Goal: Navigation & Orientation: Find specific page/section

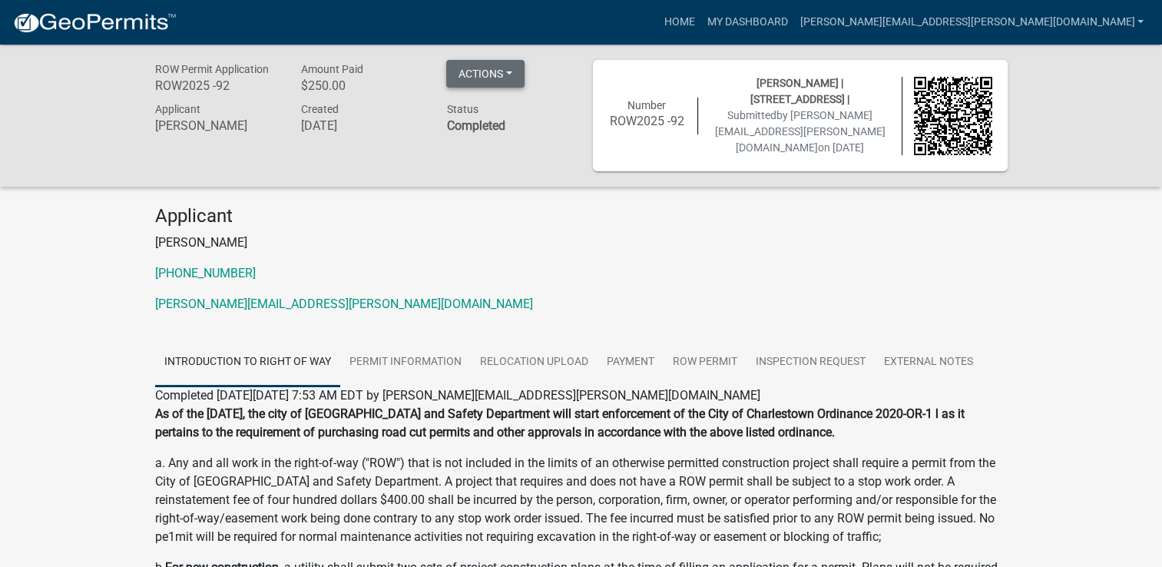
click at [510, 69] on button "Actions" at bounding box center [485, 74] width 78 height 28
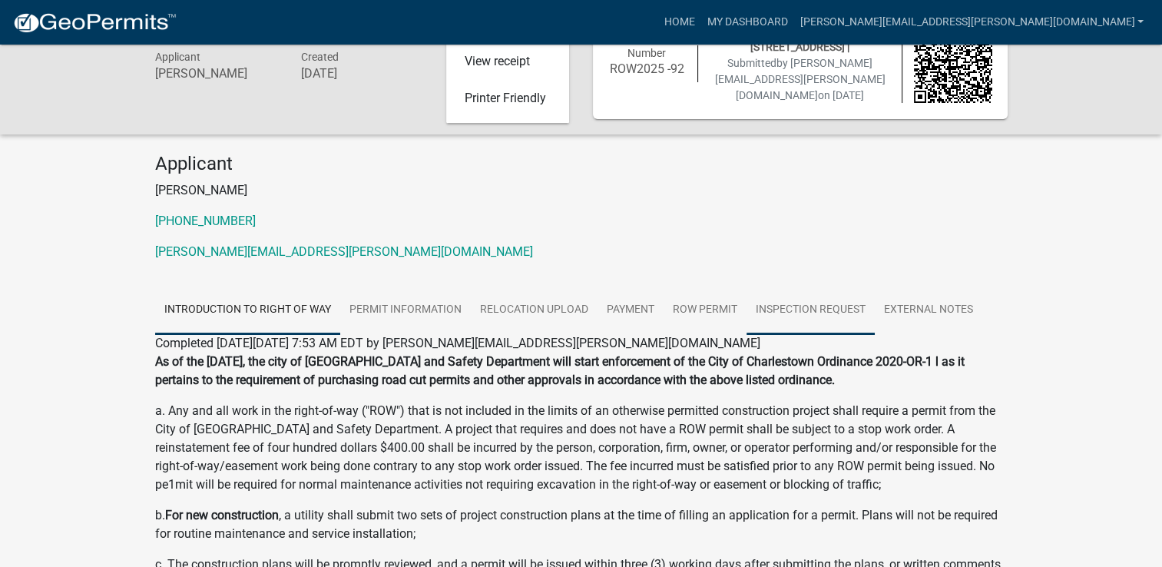
scroll to position [51, 0]
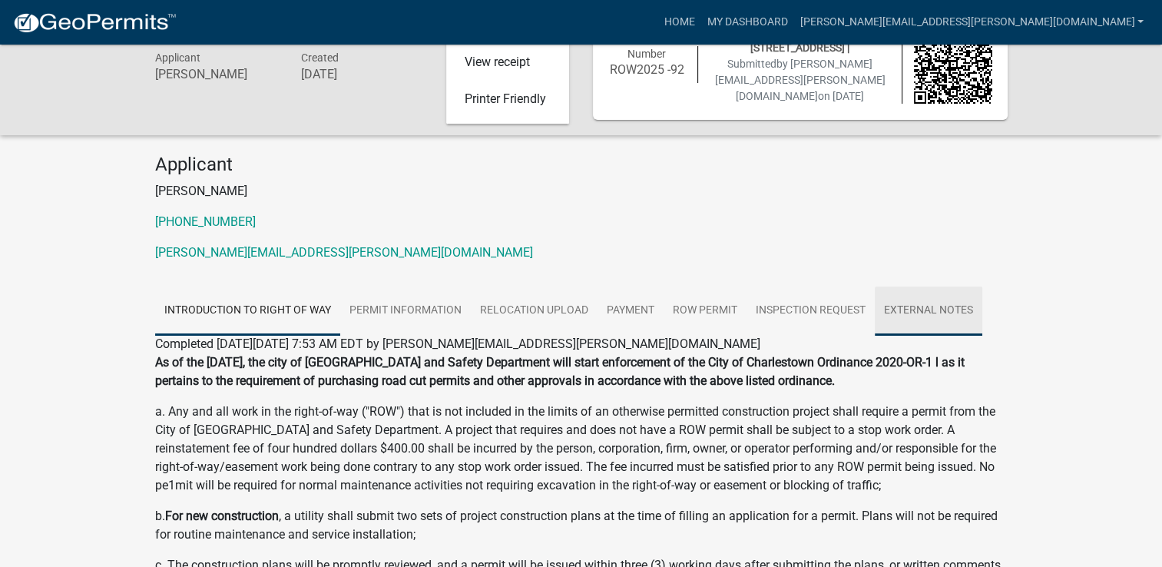
click at [947, 308] on link "External Notes" at bounding box center [927, 310] width 107 height 49
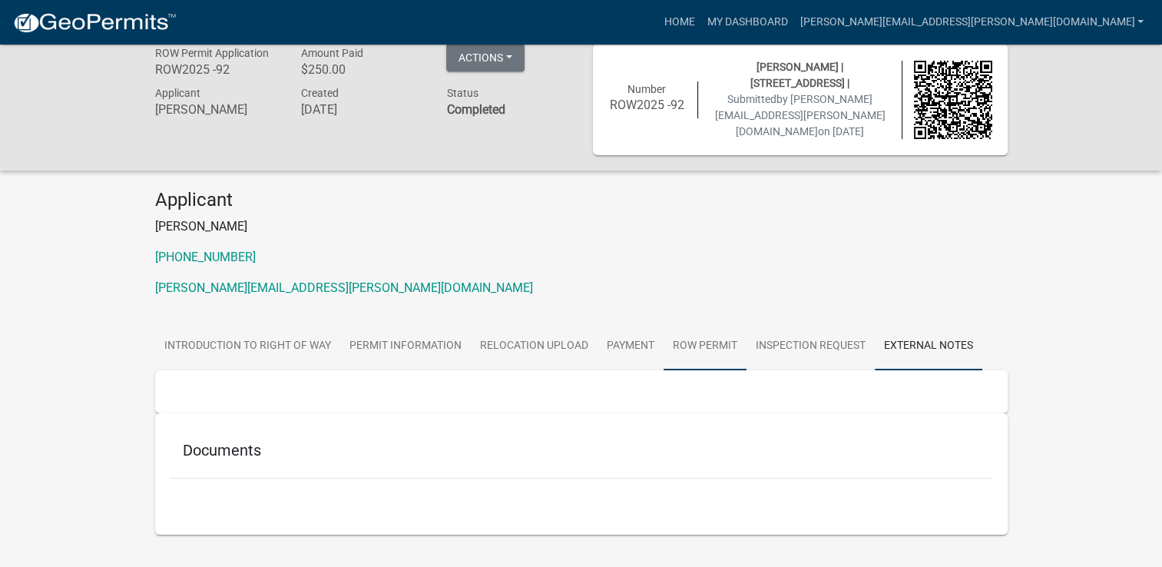
scroll to position [0, 0]
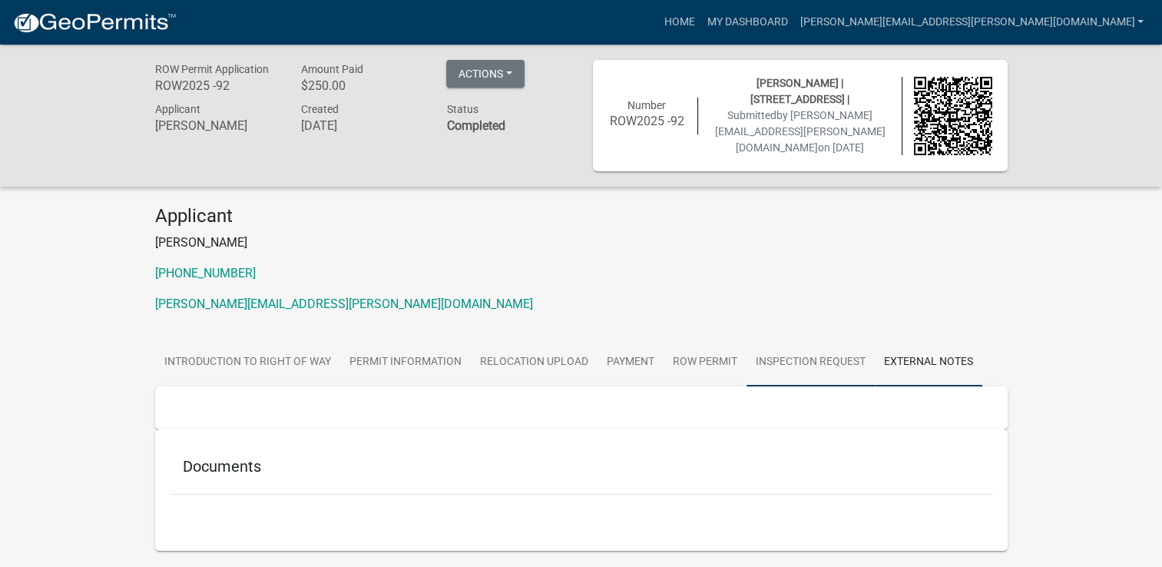
click at [815, 367] on link "Inspection Request" at bounding box center [810, 362] width 128 height 49
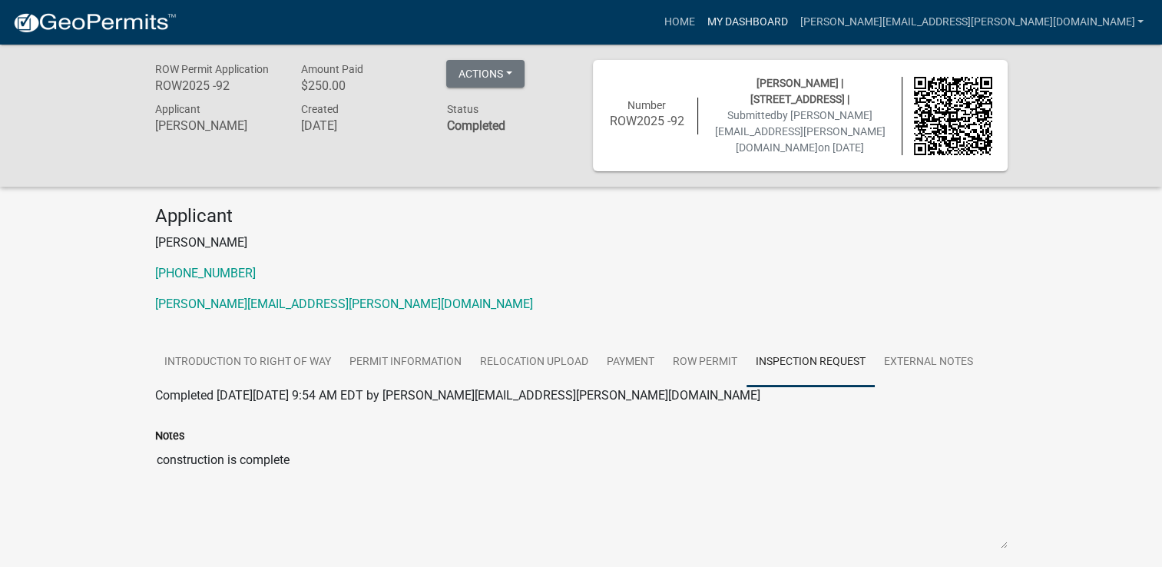
click at [793, 21] on link "My Dashboard" at bounding box center [746, 22] width 93 height 29
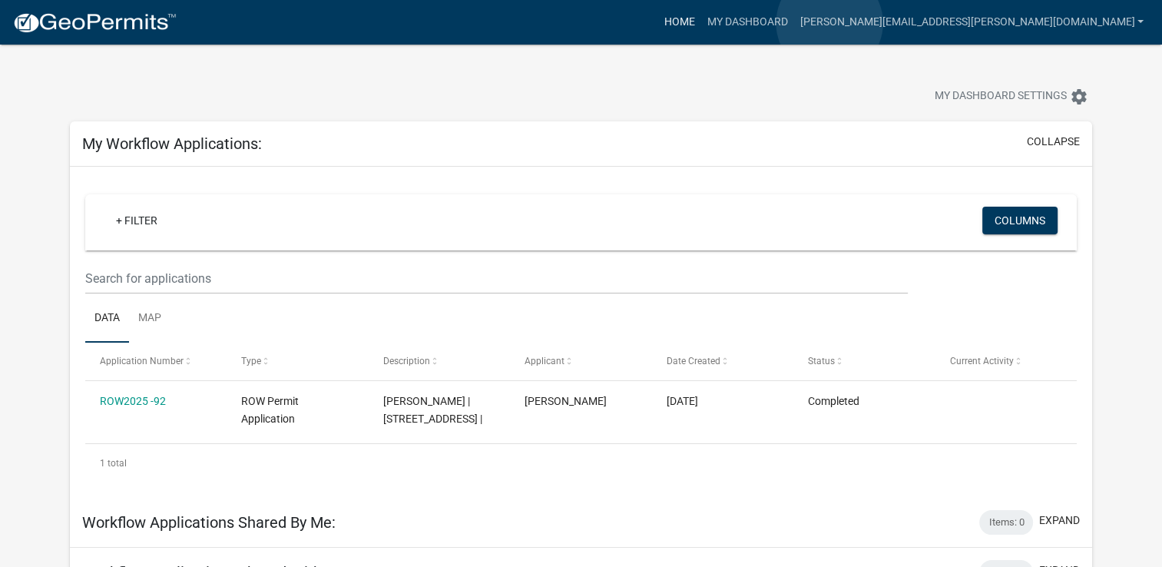
click at [700, 23] on link "Home" at bounding box center [678, 22] width 43 height 29
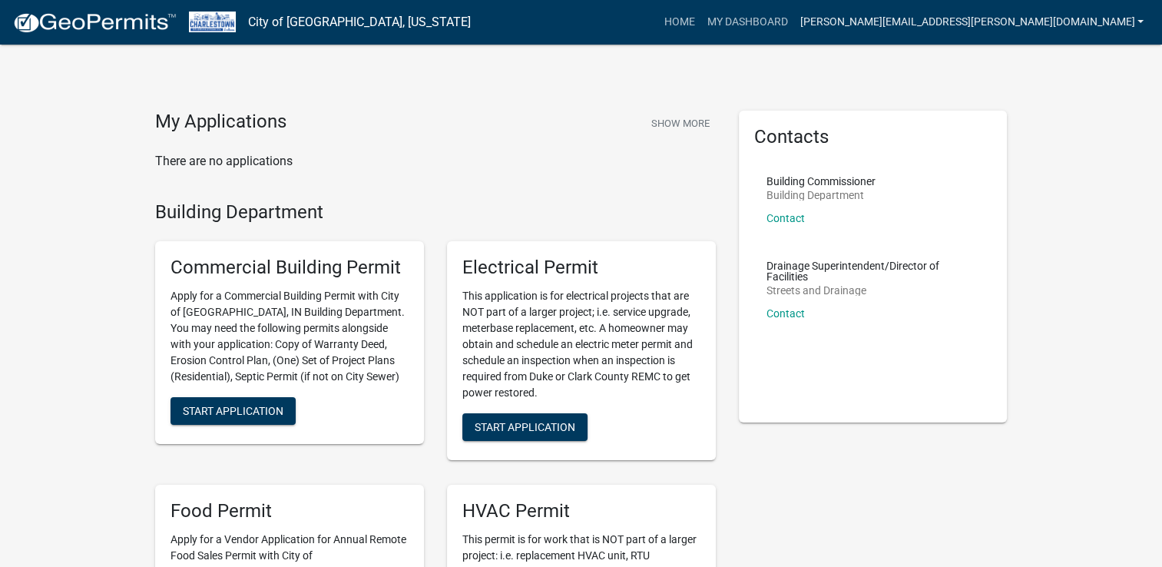
click at [1128, 16] on link "[PERSON_NAME][EMAIL_ADDRESS][PERSON_NAME][DOMAIN_NAME]" at bounding box center [971, 22] width 356 height 29
